Goal: Navigation & Orientation: Find specific page/section

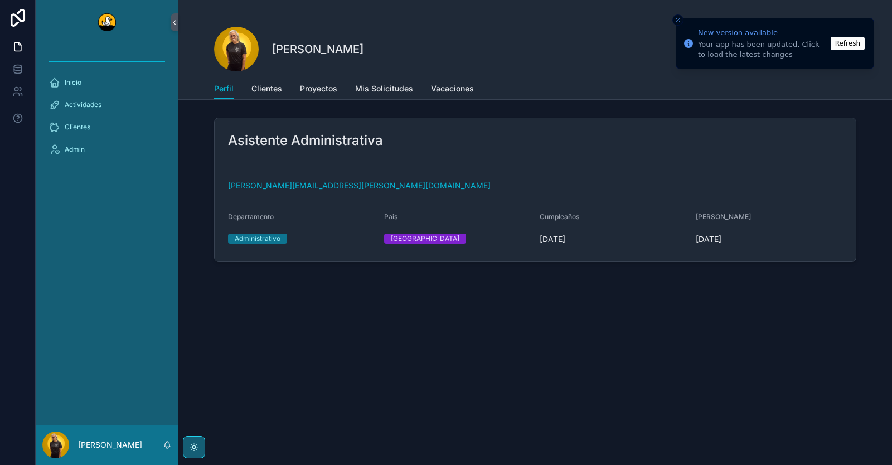
click at [857, 38] on button "Refresh" at bounding box center [847, 43] width 34 height 13
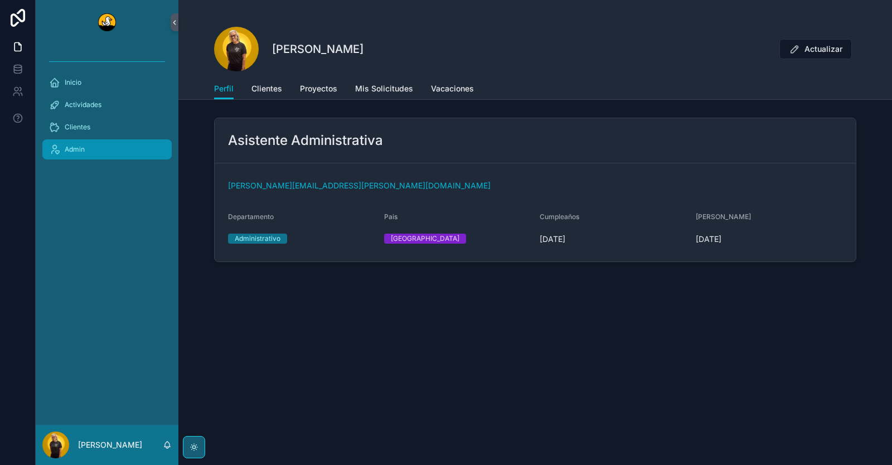
click at [85, 147] on div "Admin" at bounding box center [107, 149] width 116 height 18
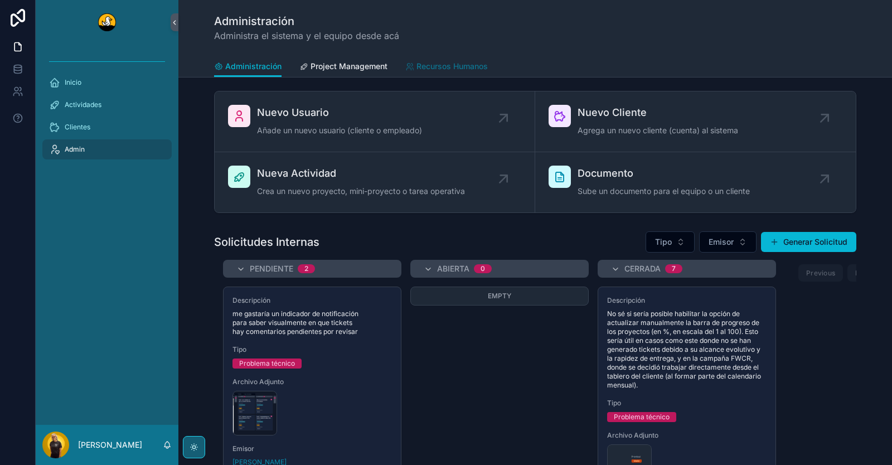
click at [450, 67] on span "Recursos Humanos" at bounding box center [451, 66] width 71 height 11
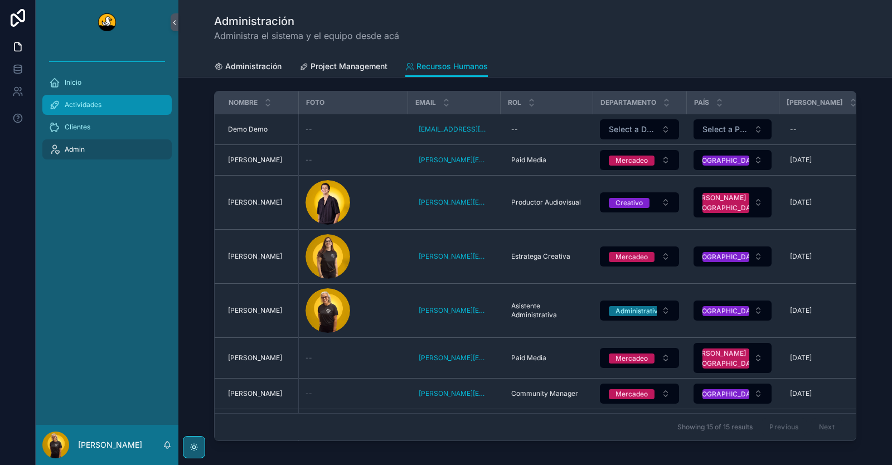
click at [98, 104] on span "Actividades" at bounding box center [83, 104] width 37 height 9
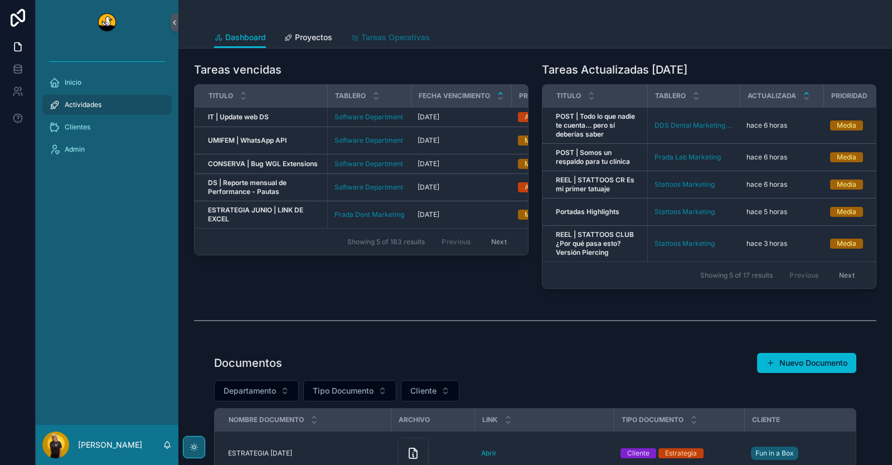
click at [405, 43] on link "Tareas Operativas" at bounding box center [390, 38] width 80 height 22
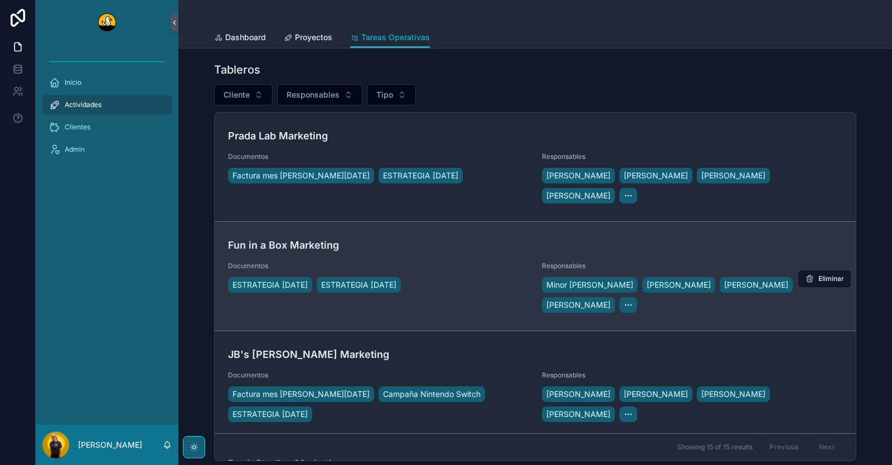
click at [428, 237] on h4 "Fun in a Box Marketing" at bounding box center [535, 244] width 614 height 15
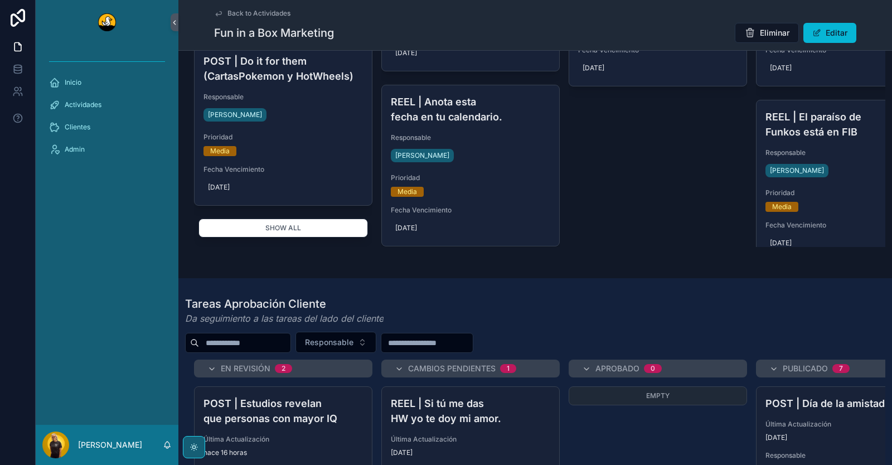
scroll to position [223, 0]
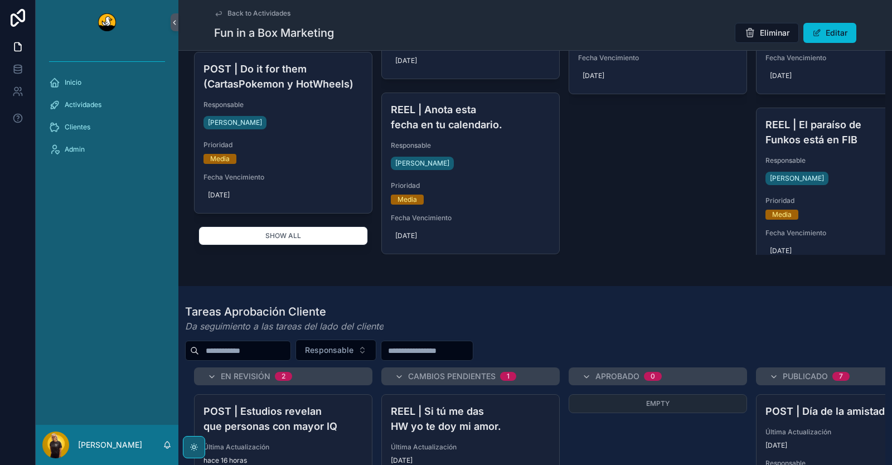
click at [296, 226] on div "REEL | ¿Te gustan las tarjetas Pokemon? Responsable Miguel Madriz Prioridad Med…" at bounding box center [283, 94] width 178 height 322
click at [295, 235] on button "Show all" at bounding box center [282, 236] width 169 height 19
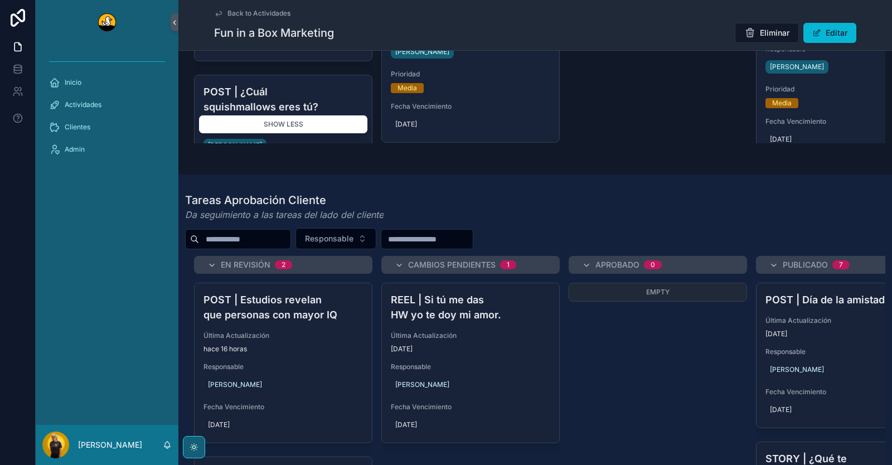
scroll to position [5975, 0]
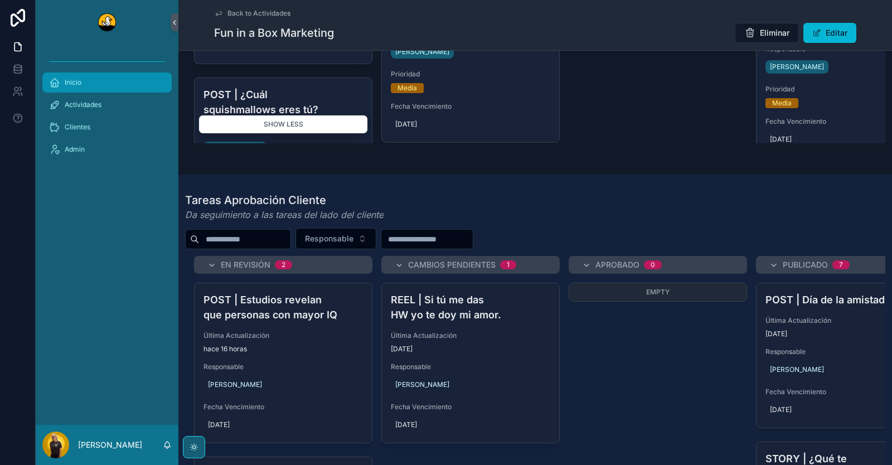
click at [85, 84] on div "Inicio" at bounding box center [107, 83] width 116 height 18
